Goal: Find contact information: Find contact information

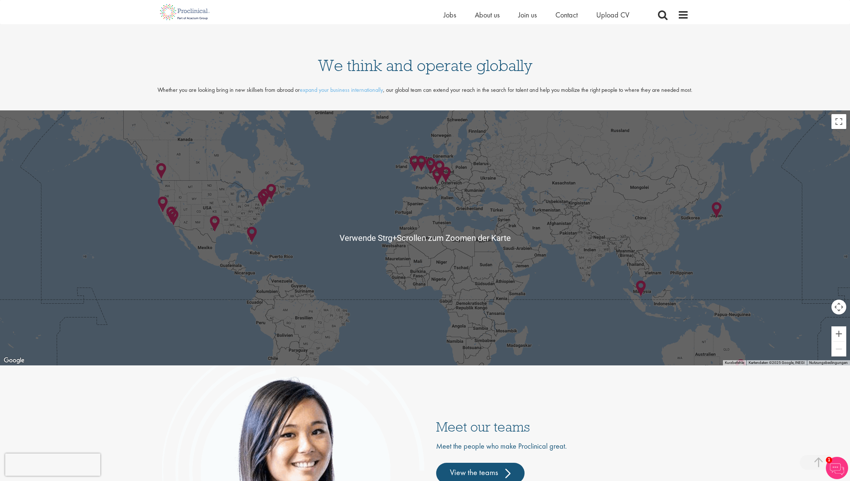
scroll to position [1636, 0]
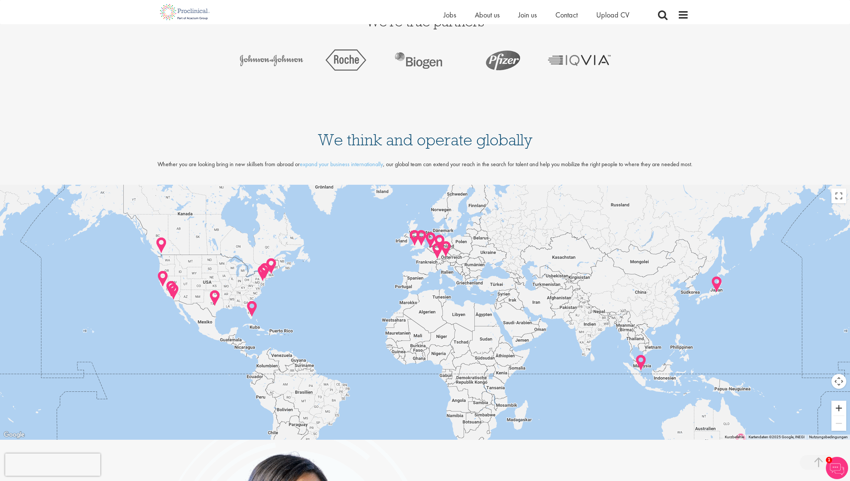
click at [836, 405] on button "Vergrößern" at bounding box center [839, 408] width 15 height 15
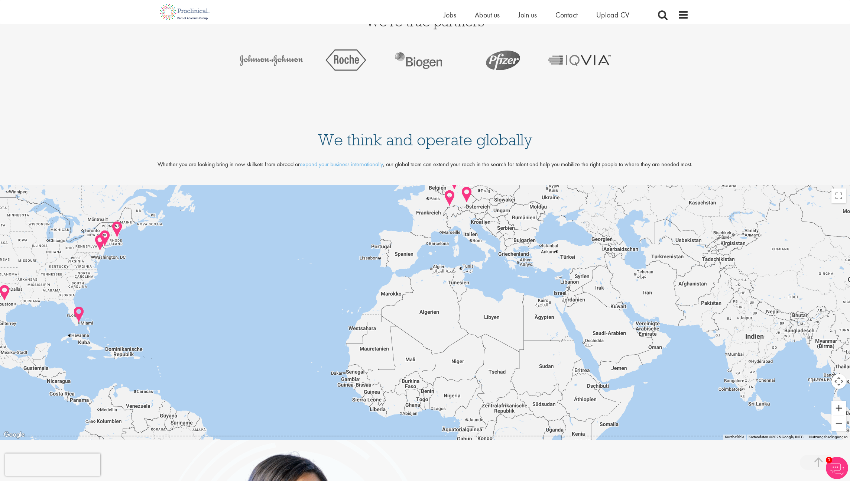
click at [836, 405] on button "Vergrößern" at bounding box center [839, 408] width 15 height 15
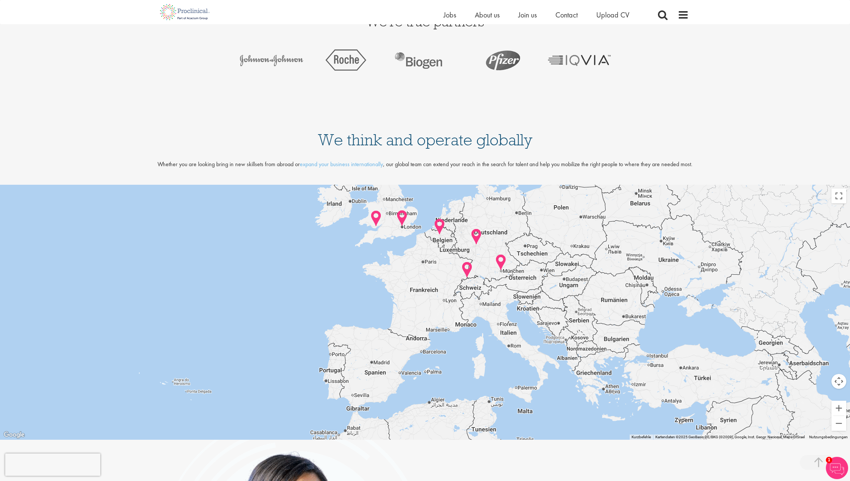
drag, startPoint x: 542, startPoint y: 245, endPoint x: 532, endPoint y: 428, distance: 183.1
click at [532, 429] on div at bounding box center [425, 312] width 850 height 255
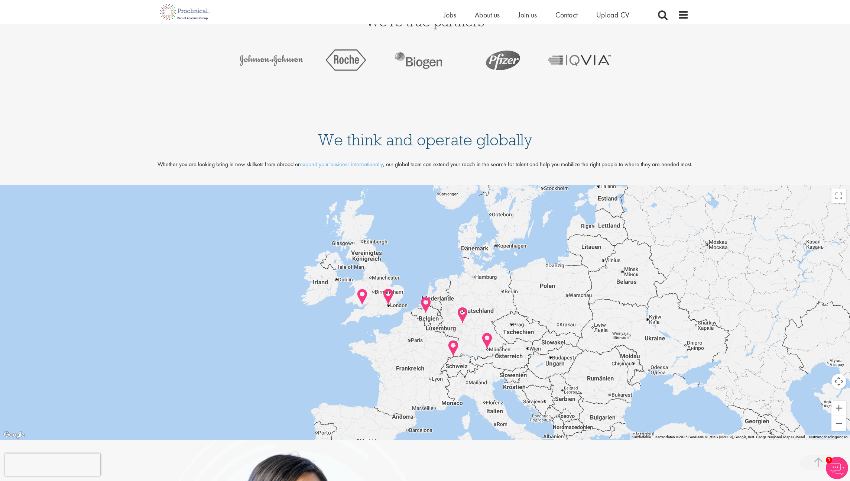
drag, startPoint x: 517, startPoint y: 289, endPoint x: 514, endPoint y: 333, distance: 43.9
click at [514, 329] on div at bounding box center [425, 312] width 850 height 255
click at [462, 313] on img at bounding box center [463, 315] width 12 height 17
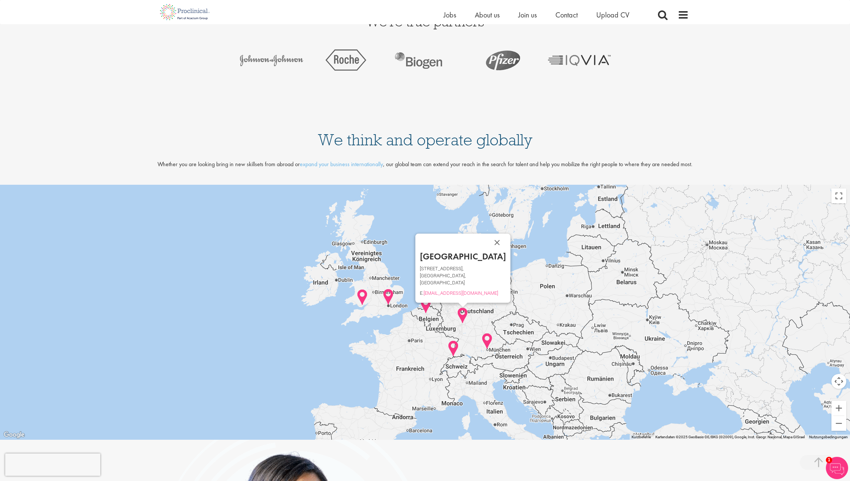
click at [488, 339] on img at bounding box center [488, 341] width 12 height 17
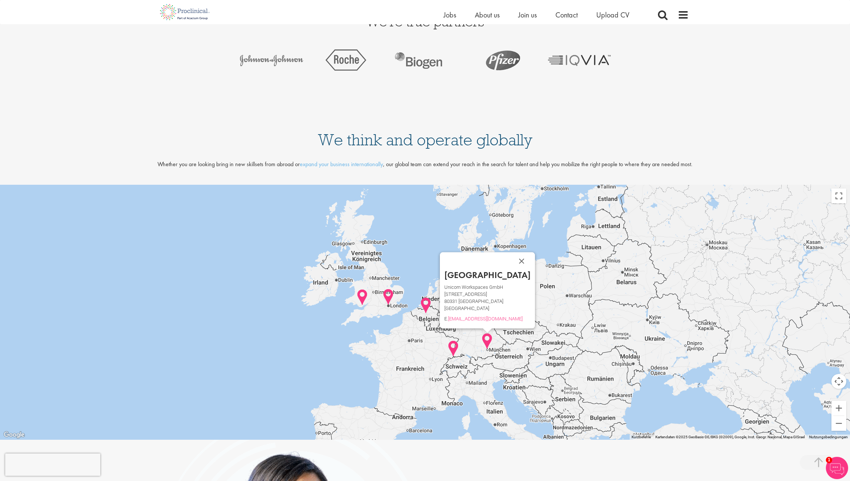
click at [454, 347] on img at bounding box center [454, 348] width 12 height 17
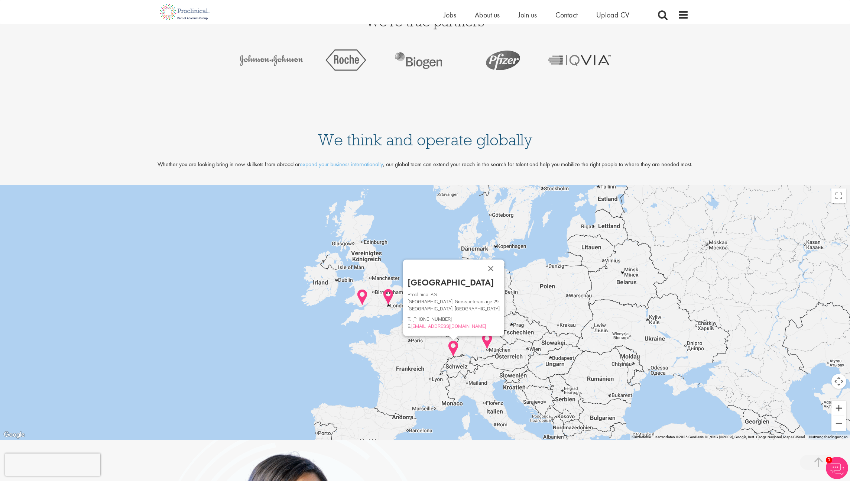
click at [837, 410] on button "Vergrößern" at bounding box center [839, 408] width 15 height 15
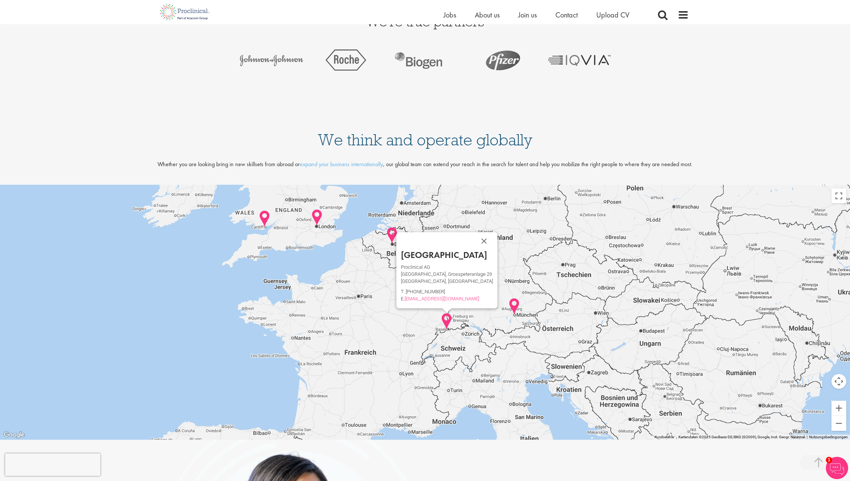
drag, startPoint x: 548, startPoint y: 299, endPoint x: 529, endPoint y: 263, distance: 40.7
click at [529, 263] on div "Basel Proclinical AG [GEOGRAPHIC_DATA][STREET_ADDRESS] T. [PHONE_NUMBER] E. [EM…" at bounding box center [425, 312] width 850 height 255
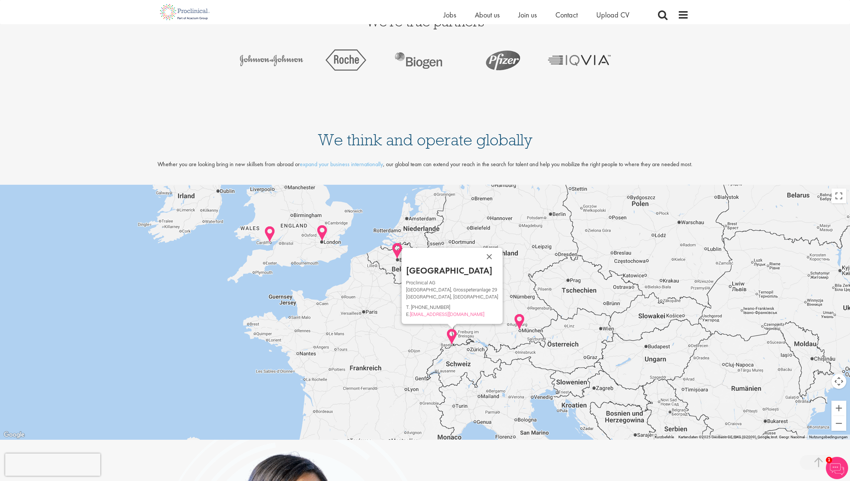
drag, startPoint x: 495, startPoint y: 342, endPoint x: 505, endPoint y: 327, distance: 18.1
click at [501, 369] on div "Basel Proclinical AG [GEOGRAPHIC_DATA][STREET_ADDRESS] T. [PHONE_NUMBER] E. [EM…" at bounding box center [425, 312] width 850 height 255
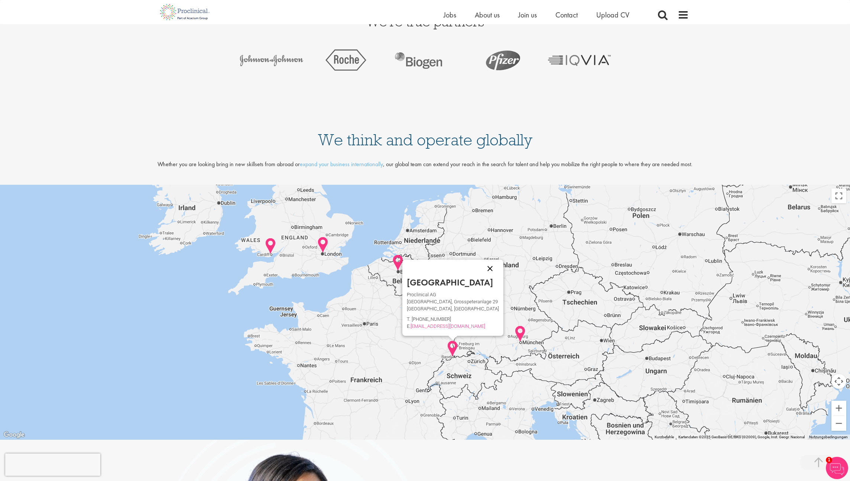
click at [483, 267] on button "Schließen" at bounding box center [490, 269] width 18 height 18
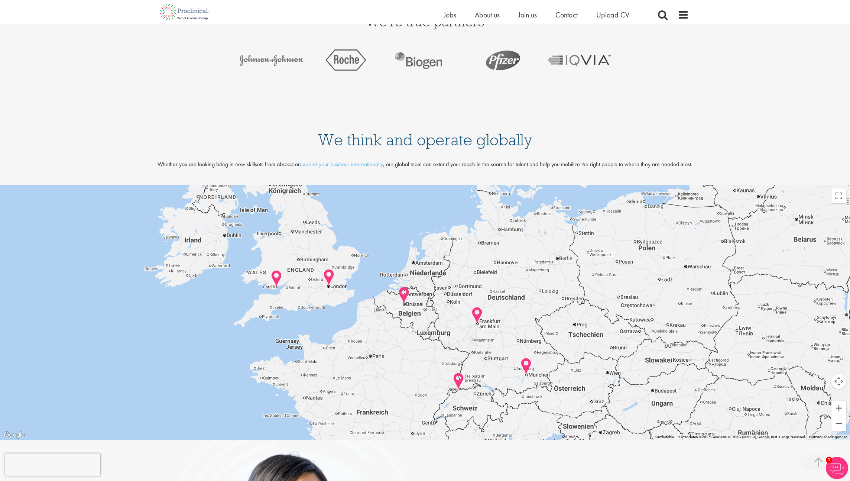
drag, startPoint x: 508, startPoint y: 232, endPoint x: 519, endPoint y: 283, distance: 52.5
click at [519, 283] on div at bounding box center [425, 312] width 850 height 255
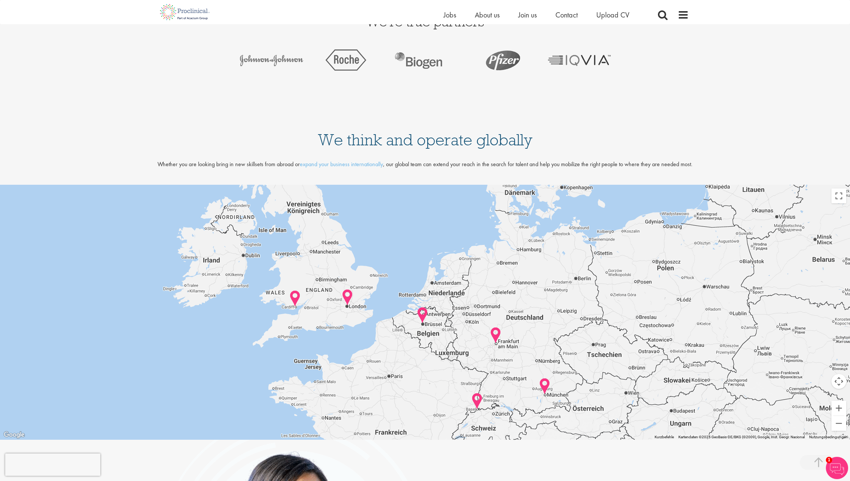
drag, startPoint x: 403, startPoint y: 349, endPoint x: 414, endPoint y: 359, distance: 15.3
click at [414, 359] on div at bounding box center [425, 312] width 850 height 255
click at [419, 314] on img at bounding box center [423, 315] width 12 height 17
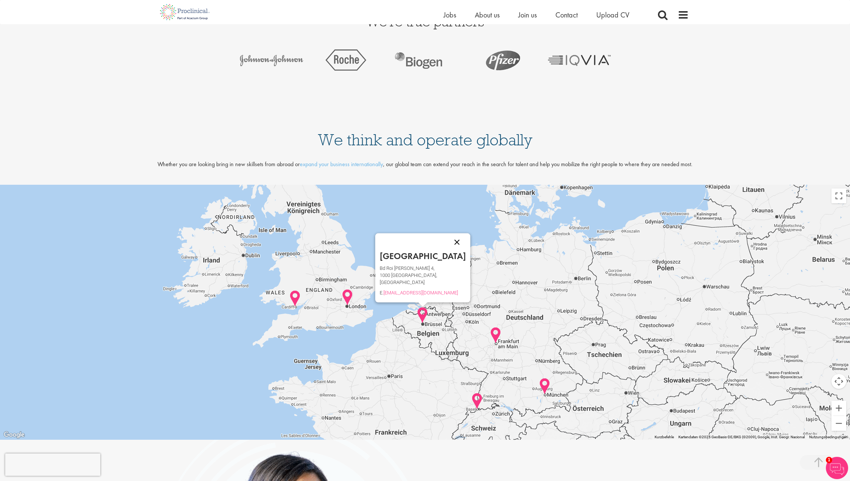
click at [448, 243] on button "Schließen" at bounding box center [457, 242] width 18 height 18
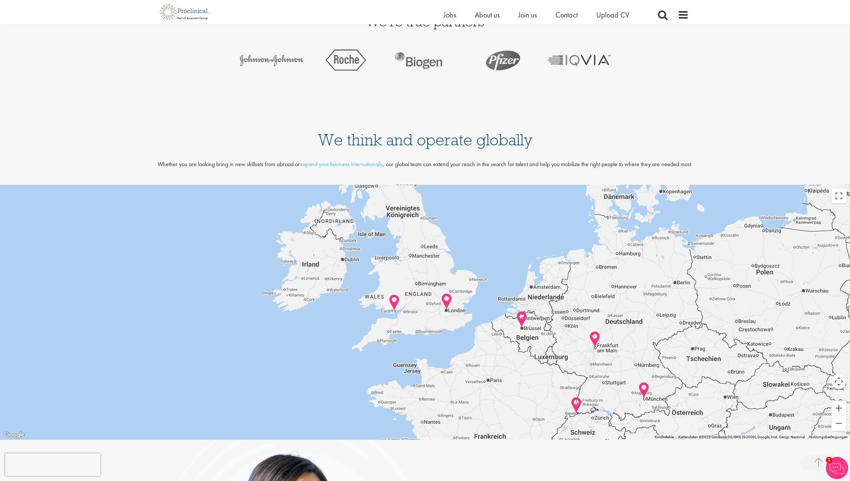
drag, startPoint x: 388, startPoint y: 253, endPoint x: 457, endPoint y: 258, distance: 69.0
click at [457, 258] on div at bounding box center [425, 312] width 850 height 255
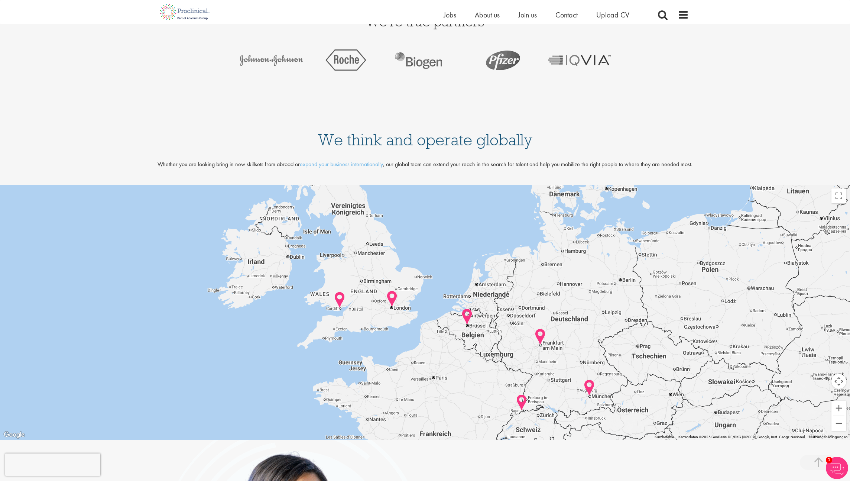
click at [401, 298] on div at bounding box center [425, 312] width 850 height 255
click at [395, 298] on img at bounding box center [393, 298] width 12 height 17
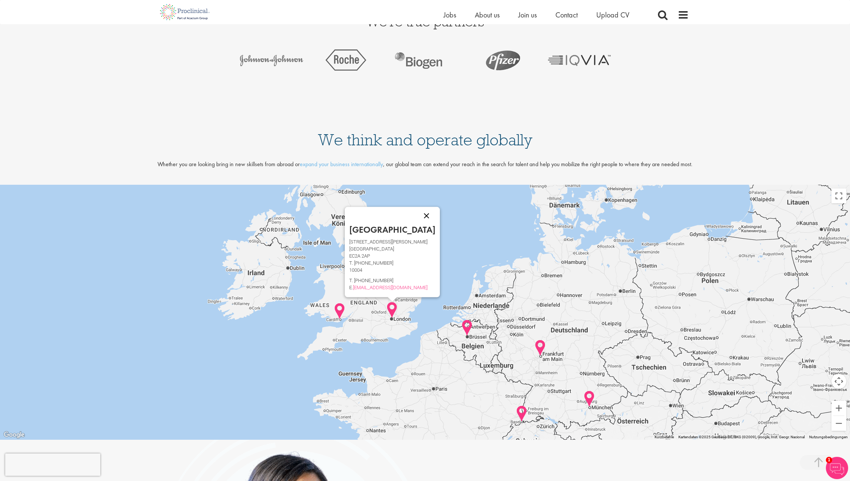
click at [418, 213] on button "Schließen" at bounding box center [427, 216] width 18 height 18
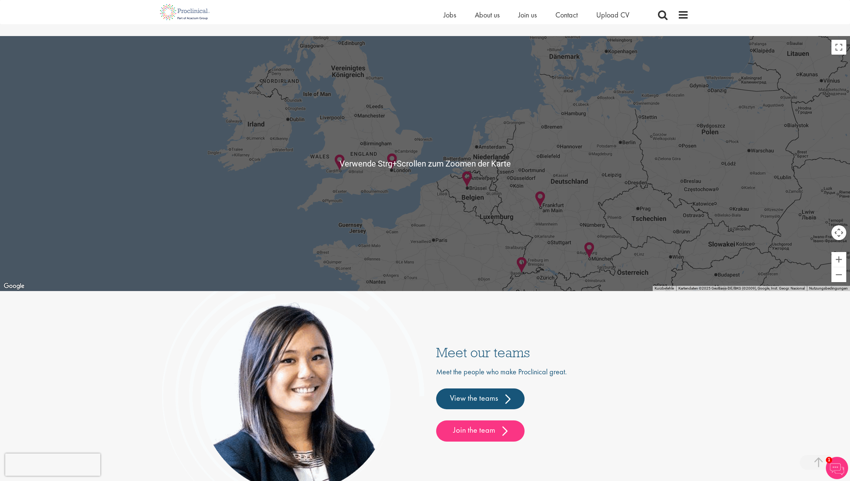
scroll to position [1710, 0]
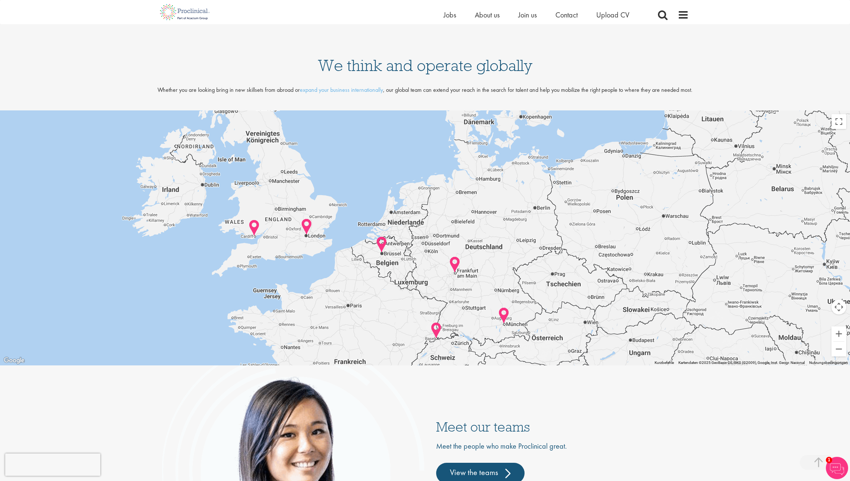
drag, startPoint x: 550, startPoint y: 219, endPoint x: 457, endPoint y: 209, distance: 93.4
click at [457, 209] on div at bounding box center [425, 237] width 850 height 255
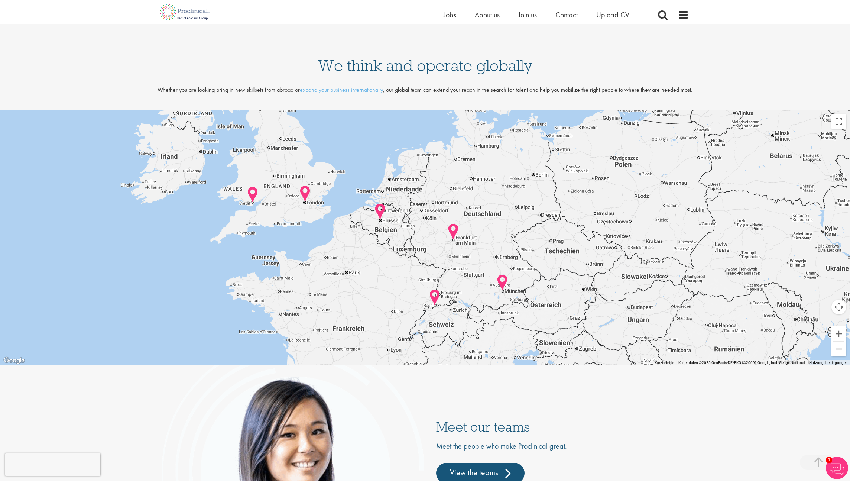
drag, startPoint x: 448, startPoint y: 260, endPoint x: 448, endPoint y: 225, distance: 34.9
click at [448, 225] on div at bounding box center [425, 237] width 850 height 255
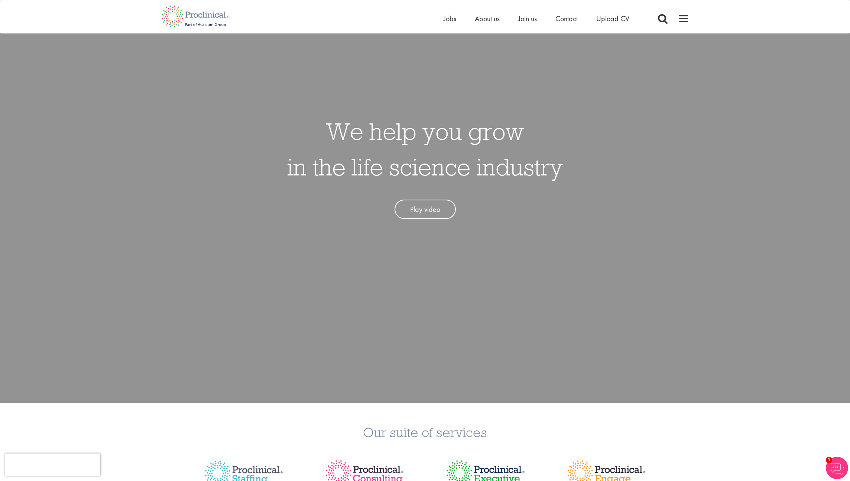
scroll to position [0, 0]
